Goal: Transaction & Acquisition: Subscribe to service/newsletter

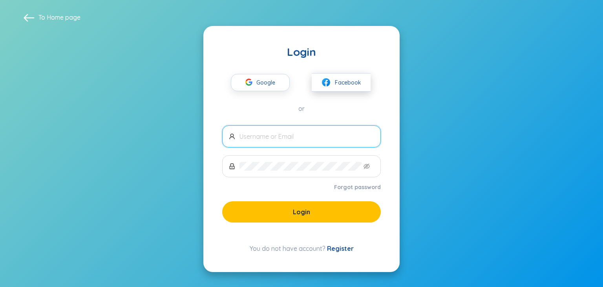
click at [330, 89] on button "Facebook" at bounding box center [341, 82] width 59 height 18
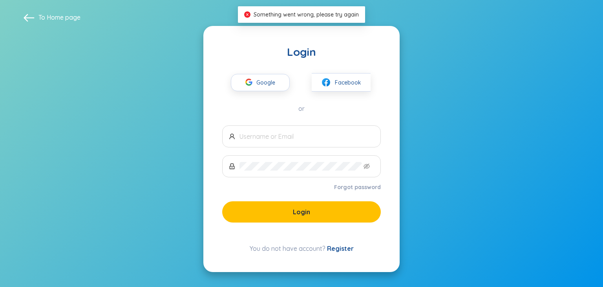
click at [333, 249] on link "Register" at bounding box center [340, 248] width 27 height 8
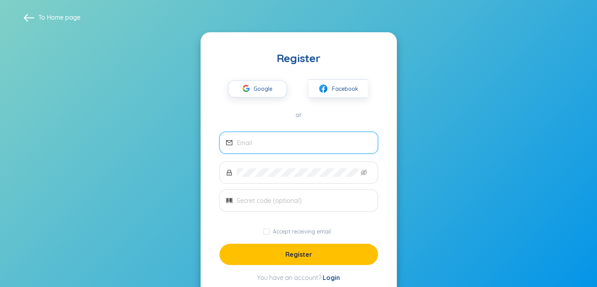
scroll to position [25, 0]
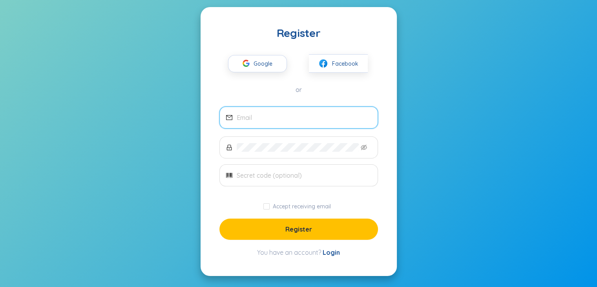
click at [307, 115] on input "email" at bounding box center [304, 117] width 135 height 9
type input "2"
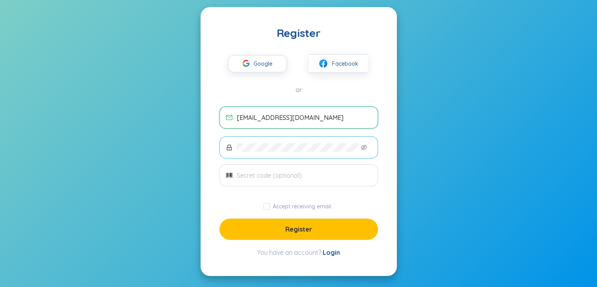
type input "[EMAIL_ADDRESS][DOMAIN_NAME]"
click at [363, 148] on icon "eye-invisible" at bounding box center [364, 147] width 6 height 5
click at [268, 206] on input "Accept receiving email" at bounding box center [267, 206] width 6 height 6
checkbox input "true"
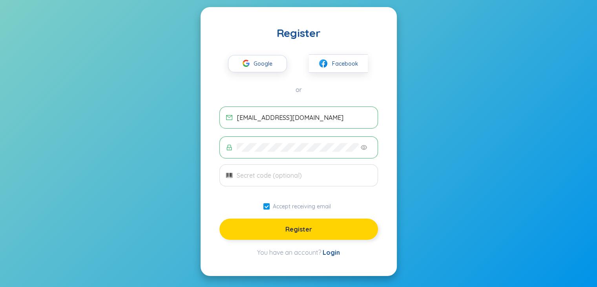
click at [288, 226] on span "Register" at bounding box center [299, 229] width 27 height 9
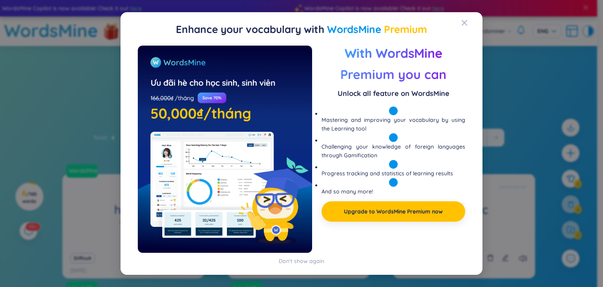
click at [461, 22] on h2 "Enhance your vocabulary with WordsMine Premium" at bounding box center [301, 30] width 343 height 16
click at [464, 21] on icon "Close" at bounding box center [464, 22] width 5 height 5
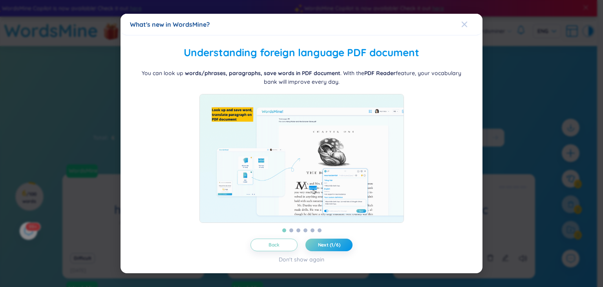
click at [465, 16] on div "Close" at bounding box center [464, 24] width 6 height 21
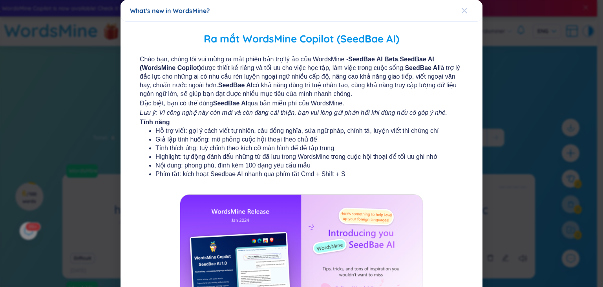
click at [461, 5] on div "Close" at bounding box center [464, 10] width 6 height 21
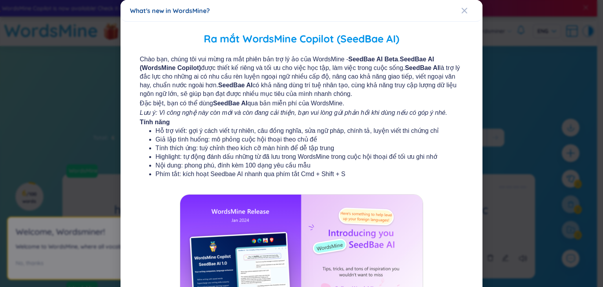
click at [458, 8] on body "WordsMine Copilot is now available! Check it out here WordsMine Copilot is now …" at bounding box center [298, 143] width 597 height 287
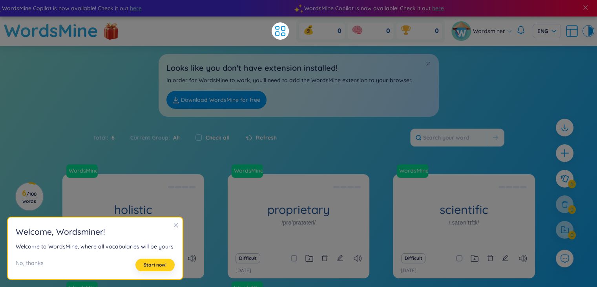
click at [140, 267] on button "Start now!" at bounding box center [154, 264] width 39 height 13
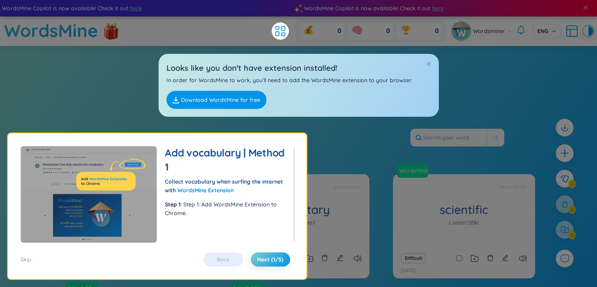
click at [221, 94] on link "Download WordsMine for free" at bounding box center [217, 100] width 100 height 18
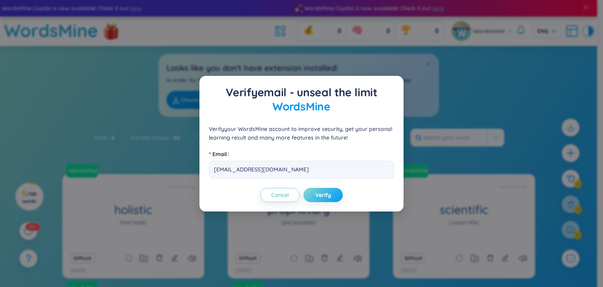
click at [326, 191] on span "Verify" at bounding box center [323, 195] width 16 height 8
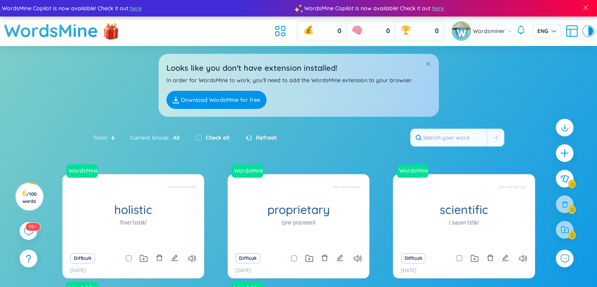
click at [240, 98] on link "Download WordsMine for free" at bounding box center [217, 100] width 100 height 18
click at [215, 98] on link "Download WordsMine for free" at bounding box center [217, 100] width 100 height 18
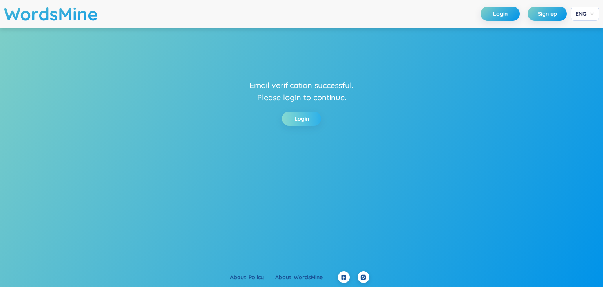
click at [295, 114] on link "Login" at bounding box center [302, 118] width 15 height 9
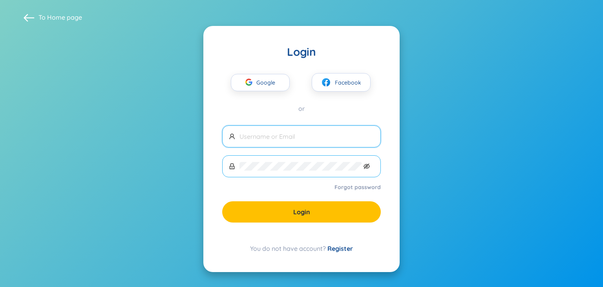
type input "[EMAIL_ADDRESS][DOMAIN_NAME]"
click at [370, 165] on icon "eye-invisible" at bounding box center [367, 166] width 6 height 6
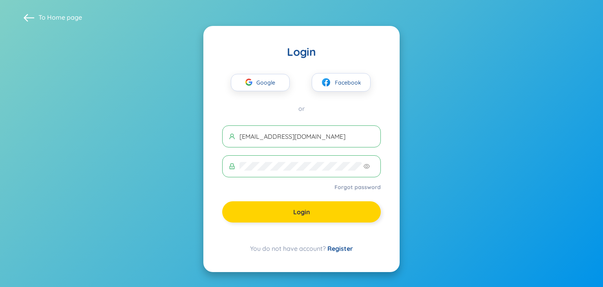
click at [309, 207] on span "Login" at bounding box center [301, 211] width 17 height 9
